Goal: Navigation & Orientation: Find specific page/section

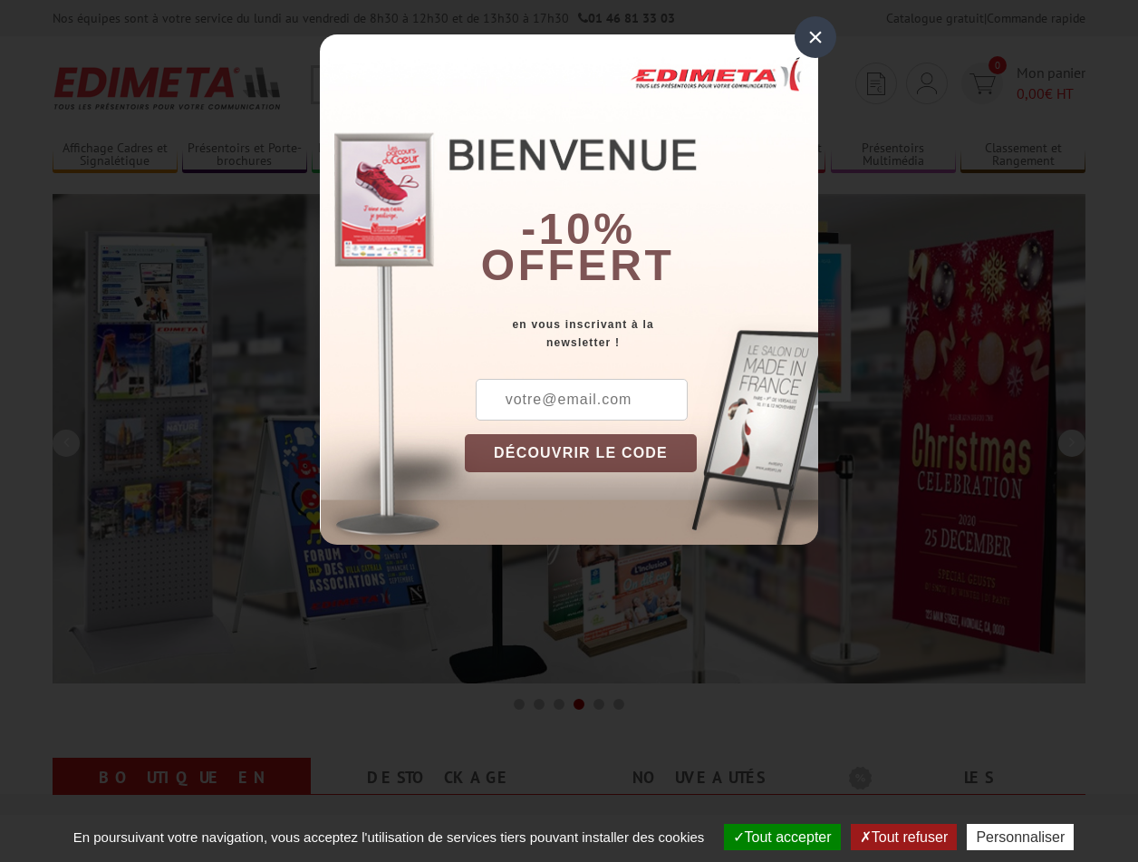
click at [774, 837] on button "Tout accepter" at bounding box center [782, 837] width 117 height 26
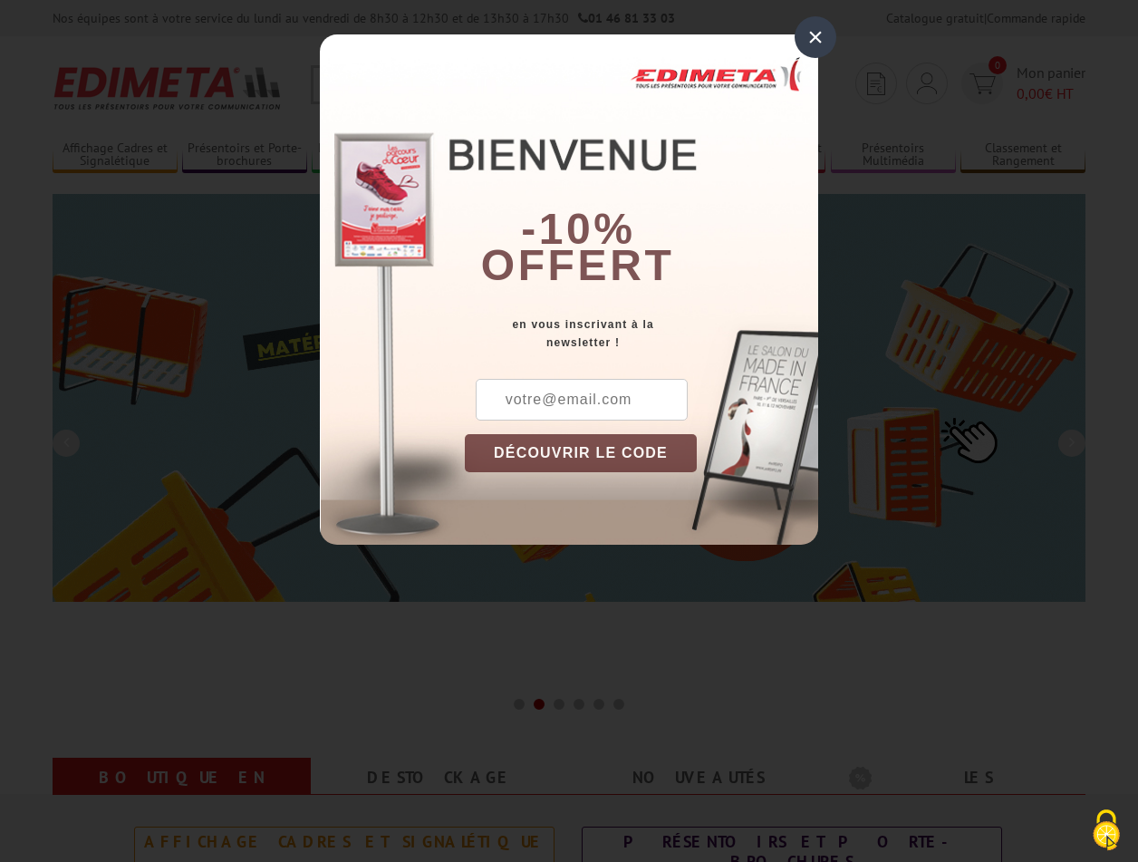
click at [816, 36] on div "×" at bounding box center [816, 37] width 42 height 42
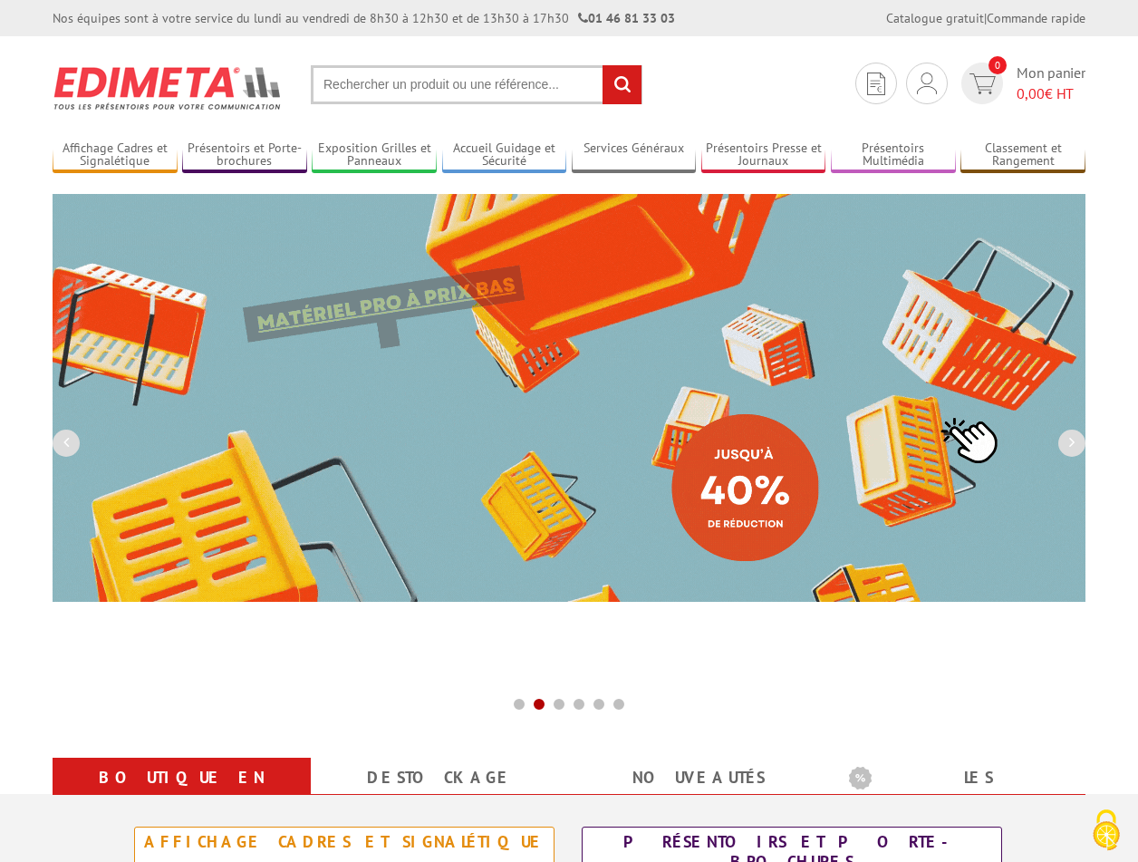
click at [0, 0] on div "Nos équipes sont à votre service du lundi au vendredi de 8h30 à 12h30 et de 13h…" at bounding box center [569, 18] width 1138 height 36
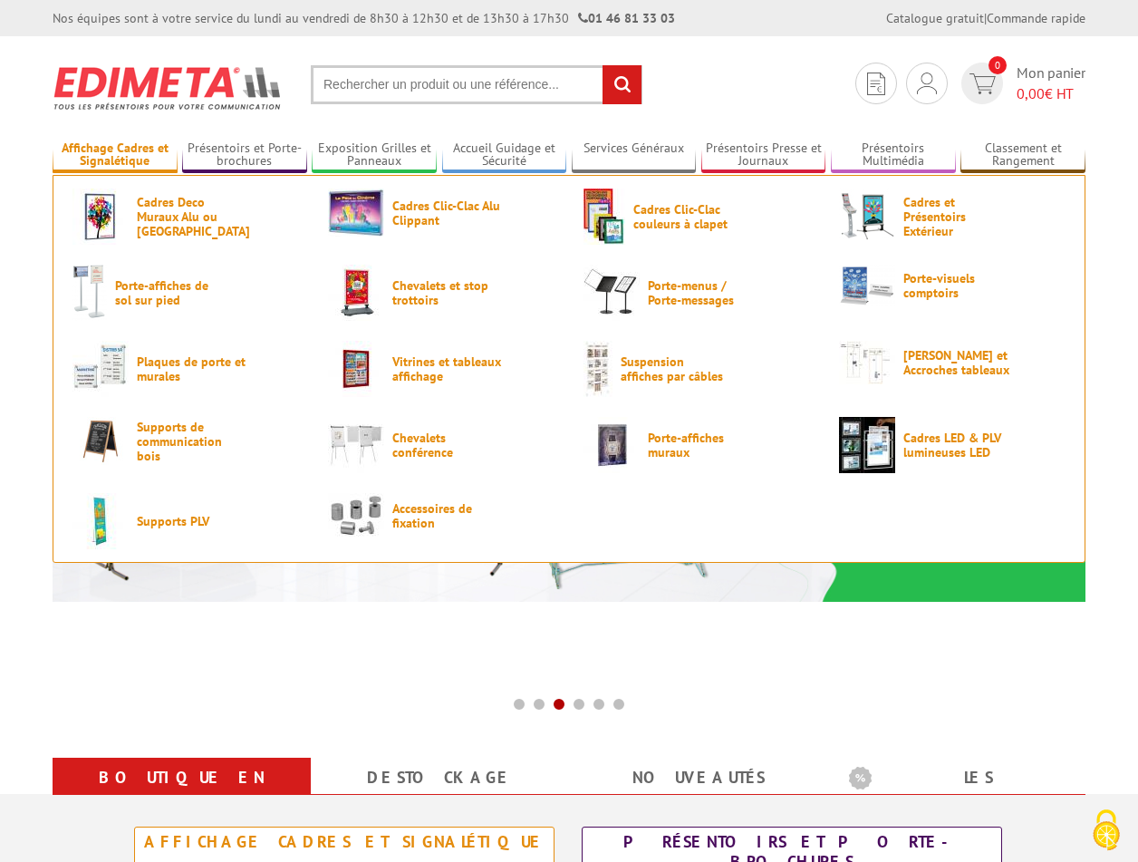
click at [114, 155] on link "Affichage Cadres et Signalétique" at bounding box center [115, 155] width 125 height 30
